Goal: Book appointment/travel/reservation

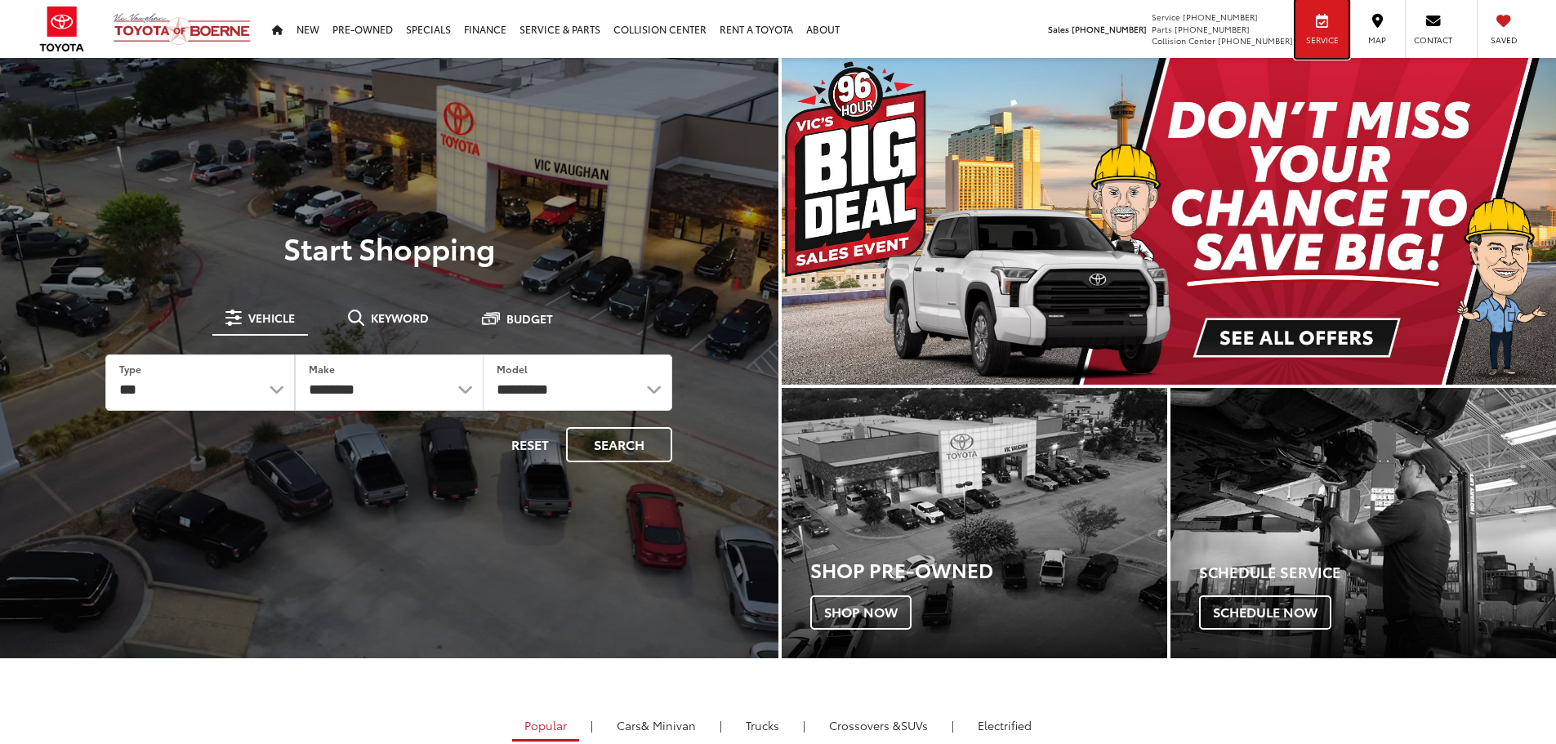
click at [1333, 37] on span "Service" at bounding box center [1322, 39] width 37 height 11
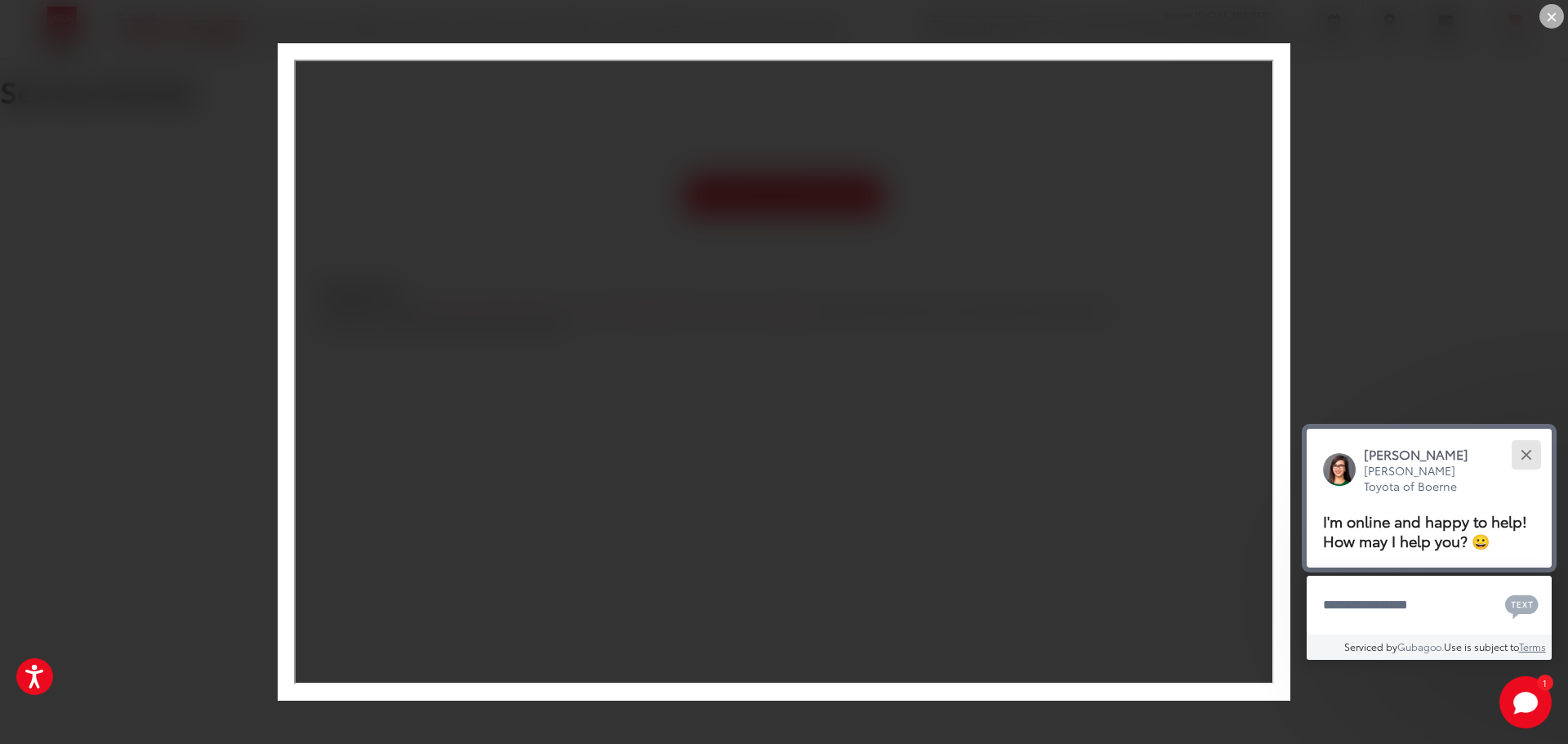
click at [1529, 457] on div "Close" at bounding box center [1526, 454] width 11 height 11
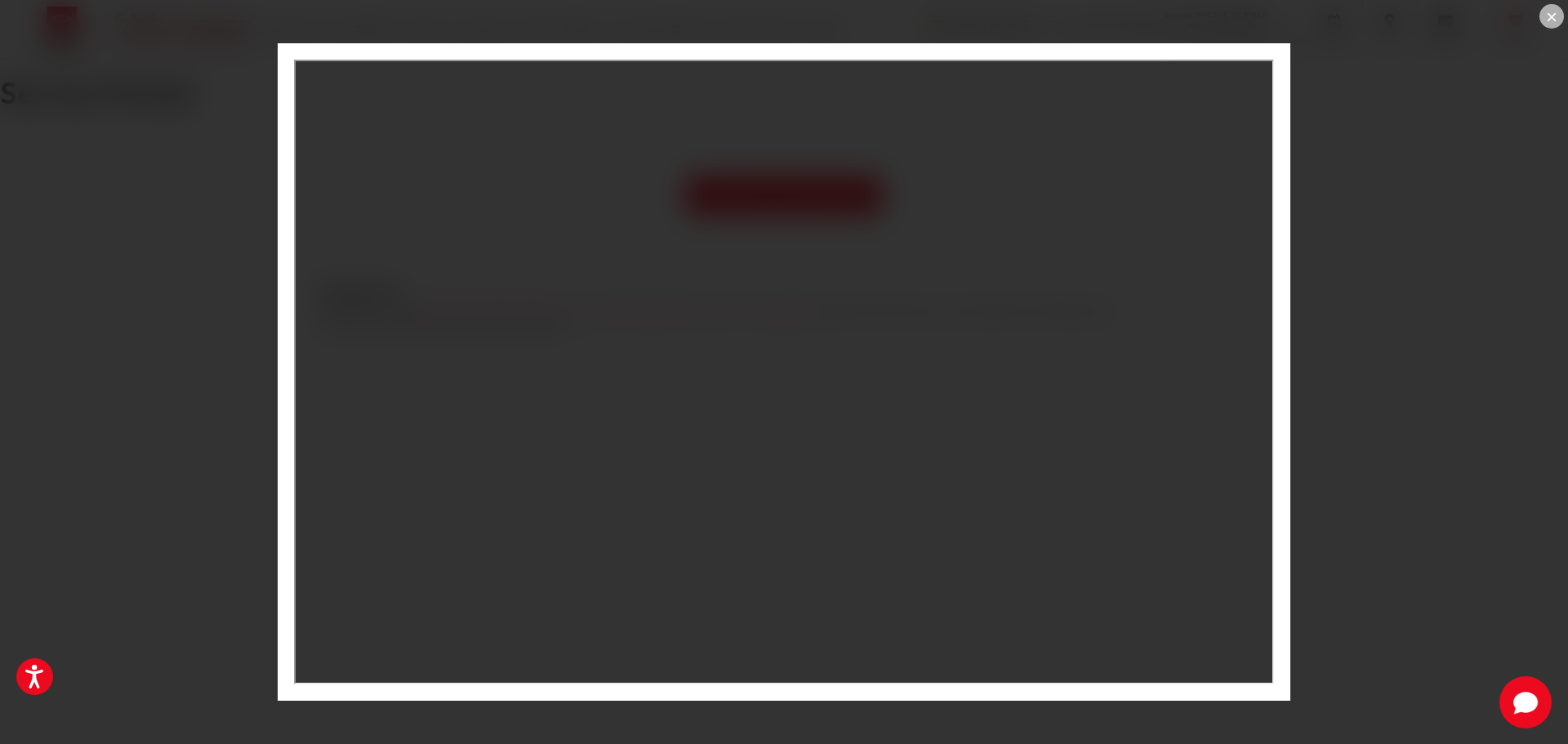
click at [1550, 20] on div "×" at bounding box center [1552, 16] width 25 height 25
